Goal: Information Seeking & Learning: Compare options

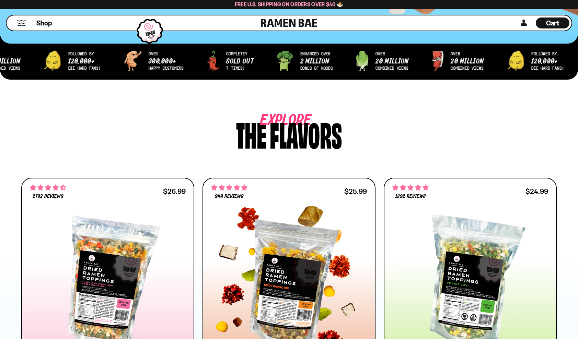
scroll to position [343, 0]
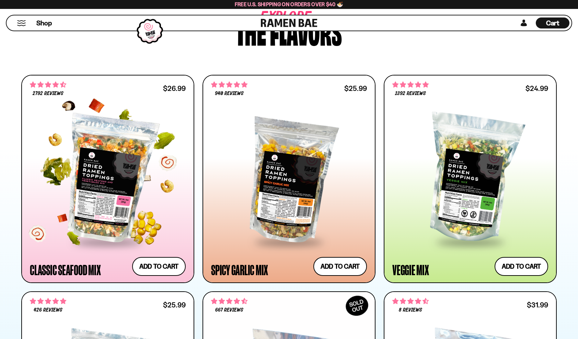
click at [106, 206] on div at bounding box center [108, 178] width 156 height 125
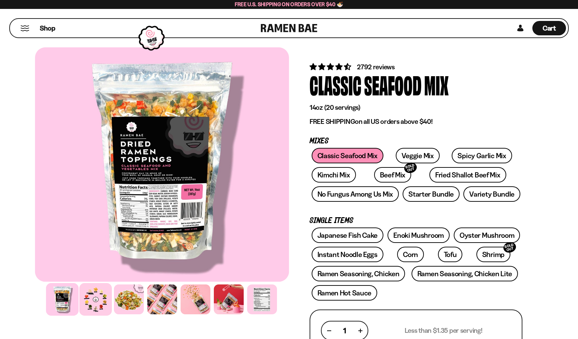
drag, startPoint x: 92, startPoint y: 299, endPoint x: 90, endPoint y: 296, distance: 3.7
click at [92, 299] on div at bounding box center [95, 299] width 33 height 33
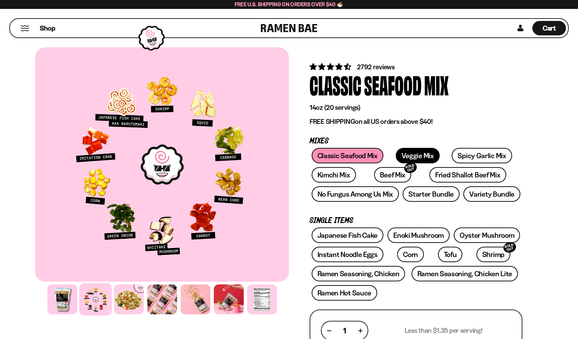
click at [409, 154] on link "Veggie Mix" at bounding box center [418, 155] width 44 height 15
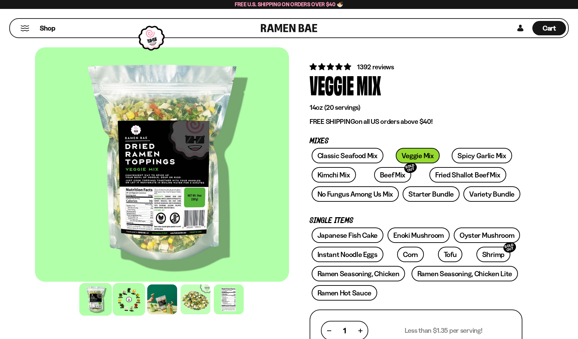
click at [131, 296] on div at bounding box center [129, 299] width 33 height 33
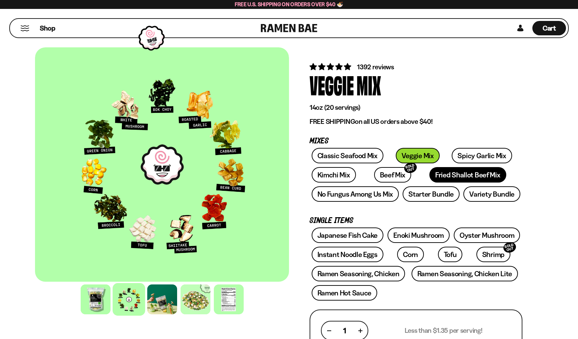
click at [429, 174] on link "Fried Shallot Beef Mix" at bounding box center [467, 174] width 77 height 15
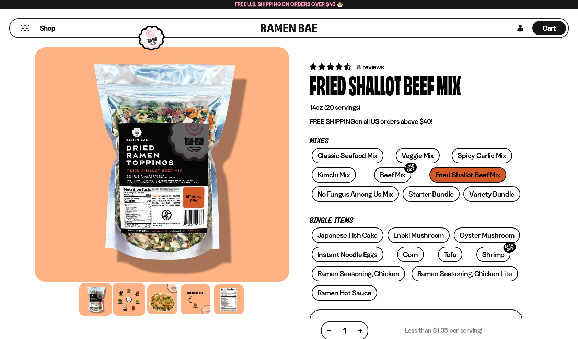
click at [130, 294] on div at bounding box center [129, 299] width 33 height 33
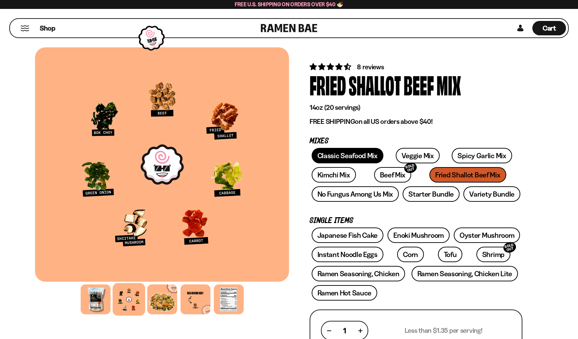
click at [341, 156] on link "Classic Seafood Mix" at bounding box center [347, 155] width 72 height 15
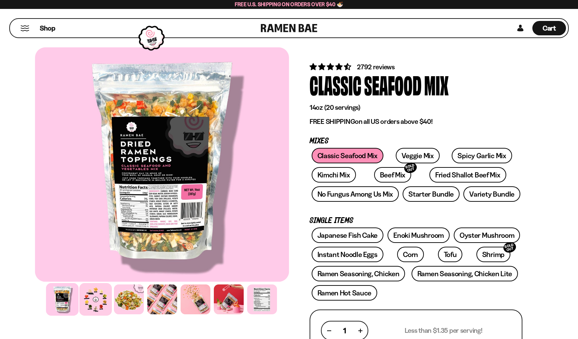
click at [95, 293] on div at bounding box center [95, 299] width 33 height 33
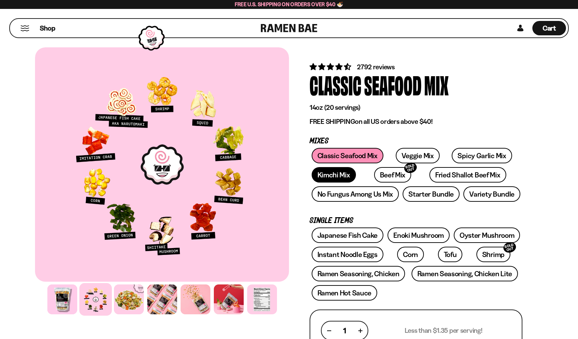
click at [330, 177] on link "Kimchi Mix" at bounding box center [333, 174] width 44 height 15
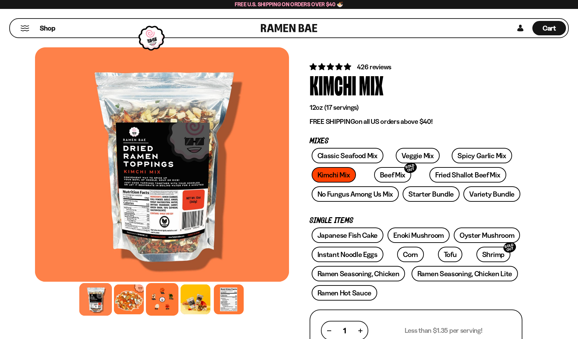
click at [153, 299] on div at bounding box center [162, 299] width 33 height 33
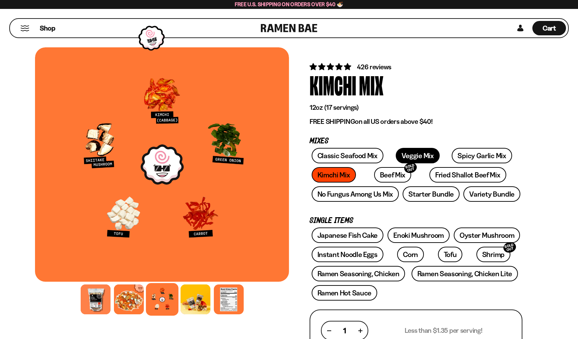
click at [419, 155] on link "Veggie Mix" at bounding box center [418, 155] width 44 height 15
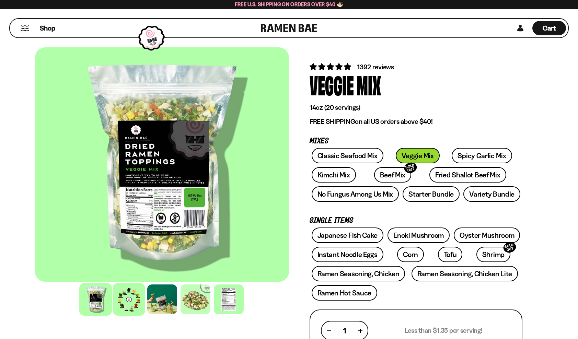
click at [128, 296] on div at bounding box center [129, 299] width 33 height 33
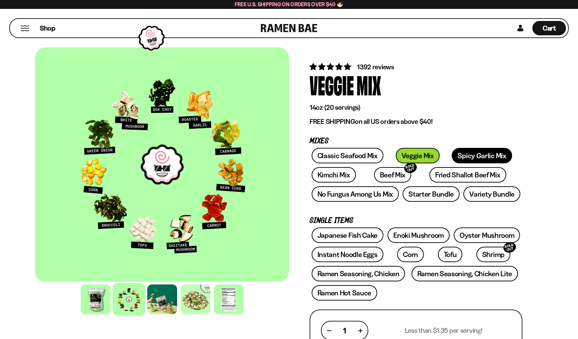
click at [467, 155] on link "Spicy Garlic Mix" at bounding box center [481, 155] width 60 height 15
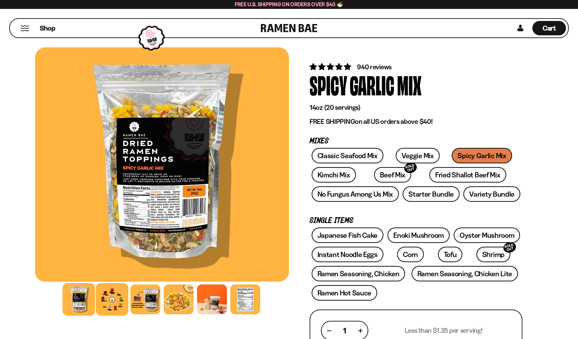
click at [108, 304] on div at bounding box center [112, 299] width 33 height 33
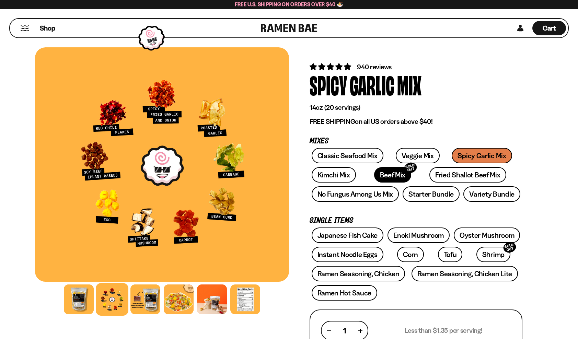
click at [384, 178] on link "Beef Mix SOLD OUT" at bounding box center [392, 174] width 37 height 15
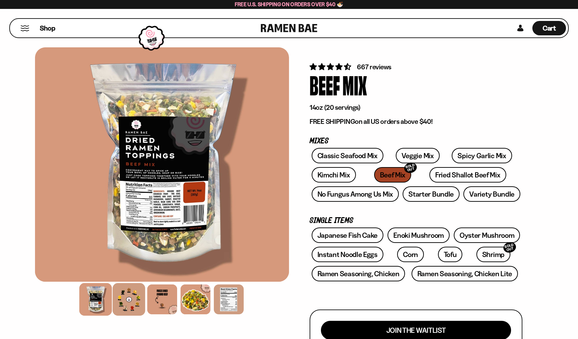
click at [132, 294] on div at bounding box center [129, 299] width 33 height 33
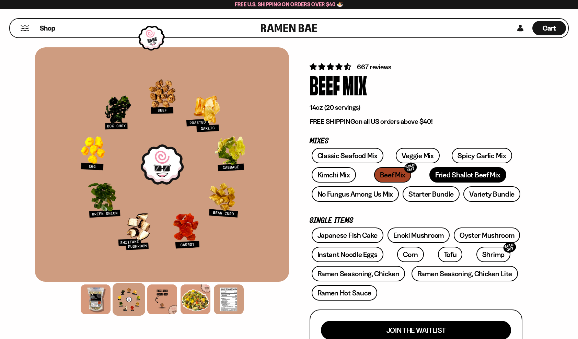
click at [459, 171] on link "Fried Shallot Beef Mix" at bounding box center [467, 174] width 77 height 15
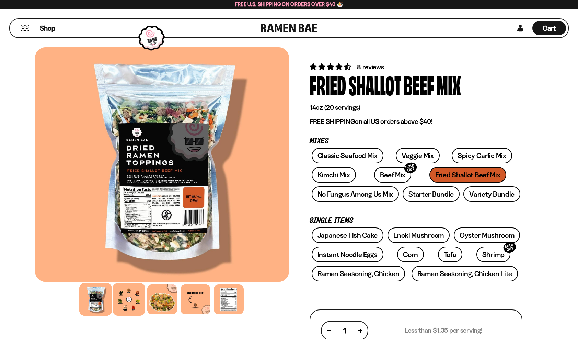
click at [139, 297] on div at bounding box center [129, 299] width 33 height 33
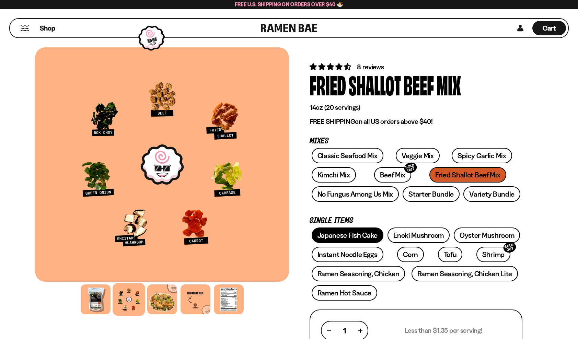
click at [355, 230] on link "Japanese Fish Cake" at bounding box center [347, 234] width 72 height 15
